Goal: Task Accomplishment & Management: Manage account settings

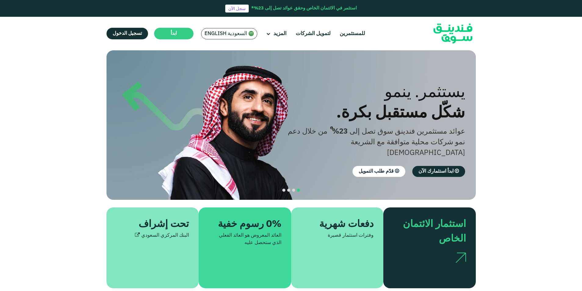
drag, startPoint x: 217, startPoint y: 30, endPoint x: 233, endPoint y: 42, distance: 20.7
click at [217, 30] on span "السعودية English" at bounding box center [225, 33] width 43 height 7
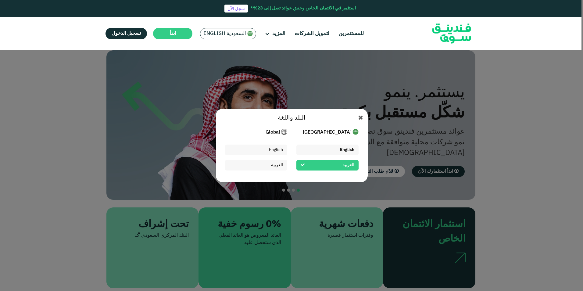
click at [325, 150] on div "English" at bounding box center [328, 150] width 62 height 11
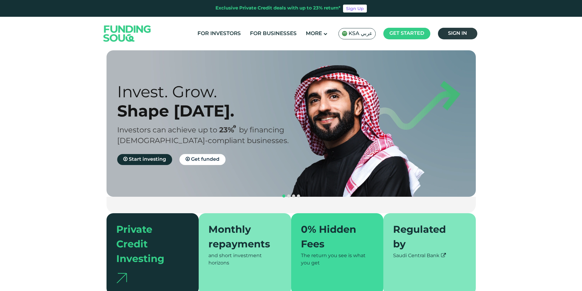
click at [457, 35] on link "Sign in" at bounding box center [457, 34] width 39 height 12
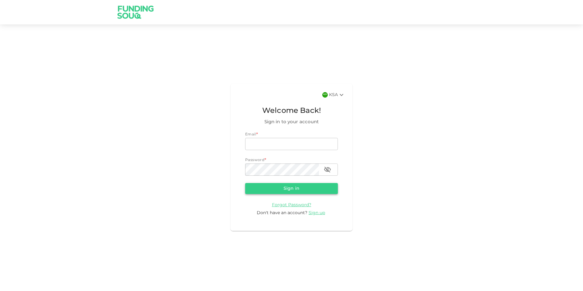
type input "nadimsan09@gmail.com"
click at [284, 187] on button "Sign in" at bounding box center [291, 188] width 93 height 11
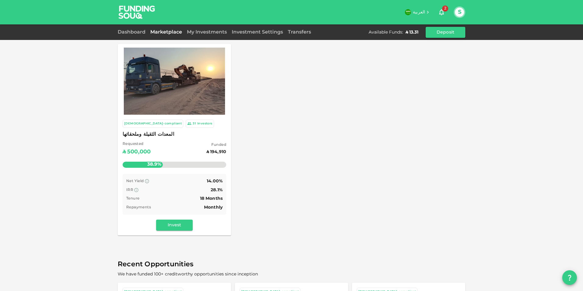
click at [210, 32] on link "My Investments" at bounding box center [207, 32] width 45 height 5
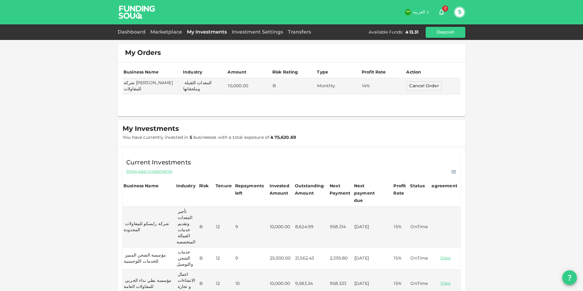
click at [130, 27] on div "Dashboard Marketplace My Investments Investment Settings Transfers Available Fu…" at bounding box center [292, 32] width 348 height 11
click at [132, 30] on div "Dashboard" at bounding box center [133, 32] width 30 height 7
click at [136, 32] on link "Dashboard" at bounding box center [133, 32] width 30 height 5
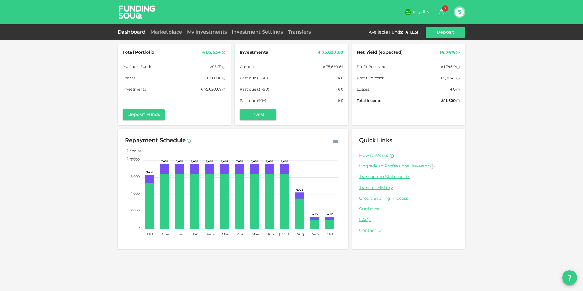
drag, startPoint x: 172, startPoint y: 32, endPoint x: 178, endPoint y: 34, distance: 6.4
click at [172, 32] on link "Marketplace" at bounding box center [166, 32] width 37 height 5
